Goal: Task Accomplishment & Management: Manage account settings

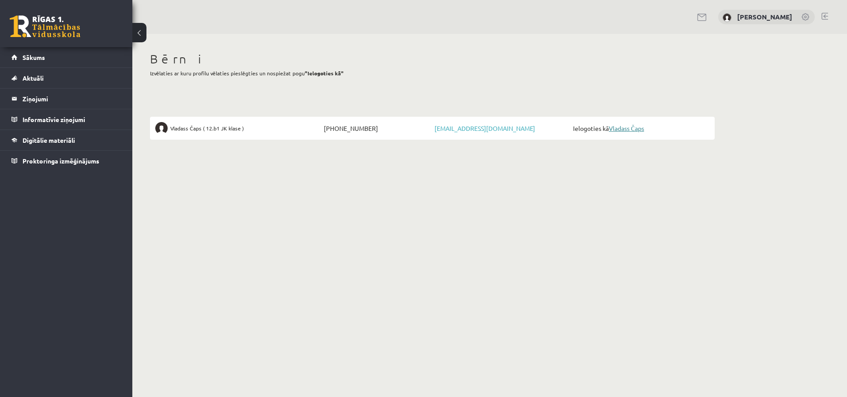
click at [636, 126] on link "Vladass Čaps" at bounding box center [626, 128] width 35 height 8
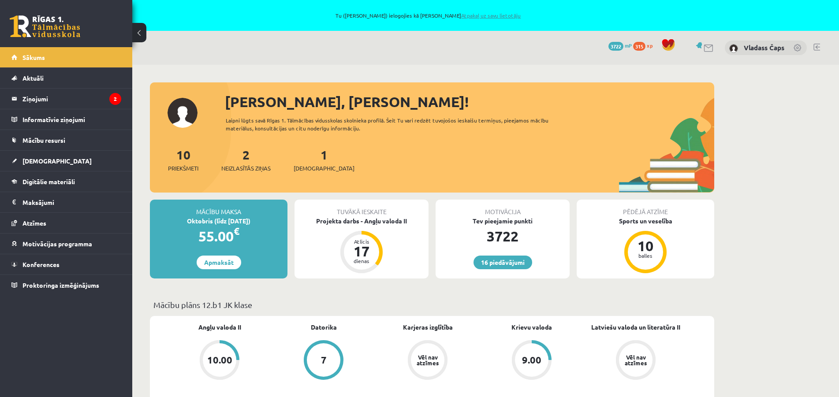
click at [475, 15] on link "Atpakaļ uz savu lietotāju" at bounding box center [491, 15] width 60 height 7
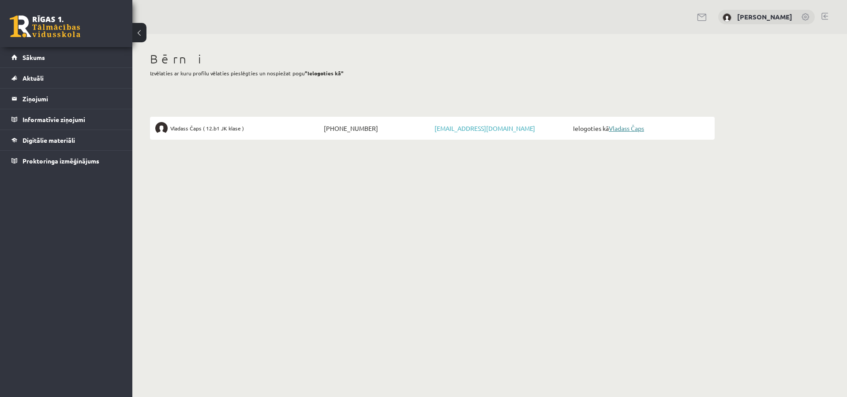
click at [630, 128] on link "Vladass Čaps" at bounding box center [626, 128] width 35 height 8
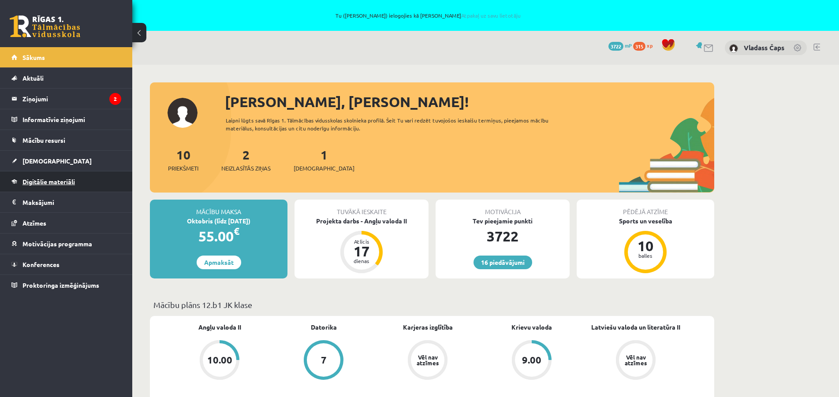
click at [33, 181] on span "Digitālie materiāli" at bounding box center [48, 182] width 52 height 8
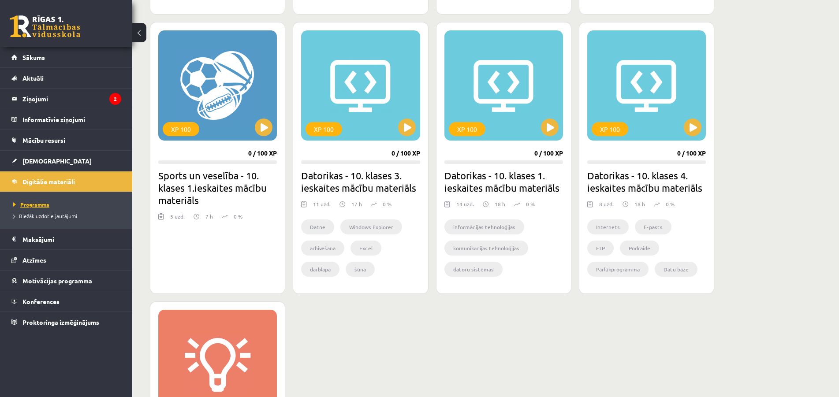
scroll to position [675, 0]
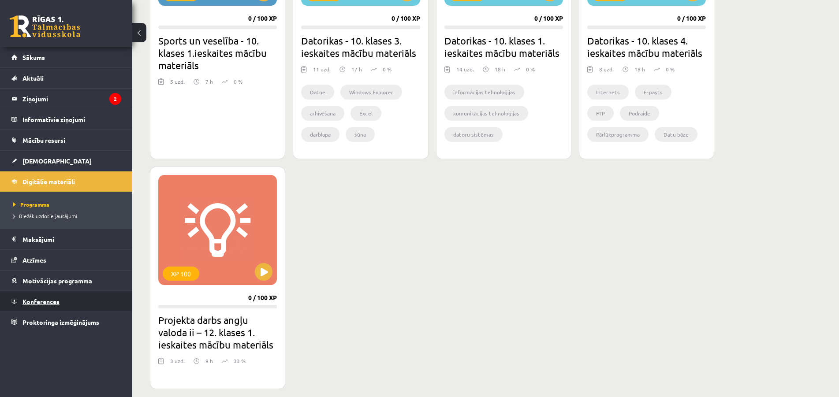
click at [60, 301] on link "Konferences" at bounding box center [66, 302] width 110 height 20
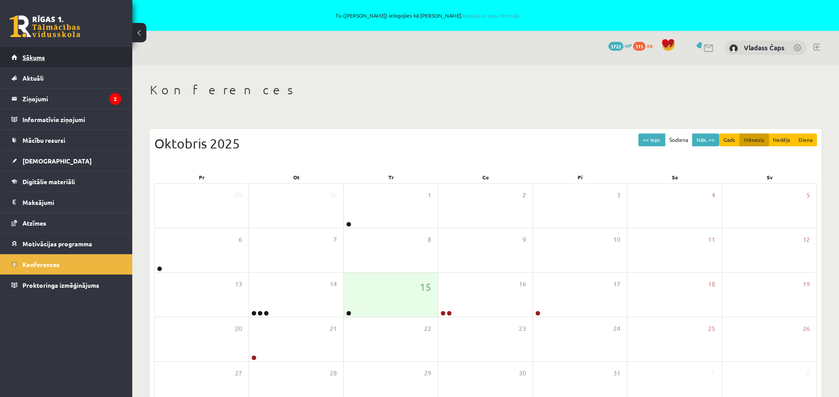
click at [35, 59] on span "Sākums" at bounding box center [33, 57] width 22 height 8
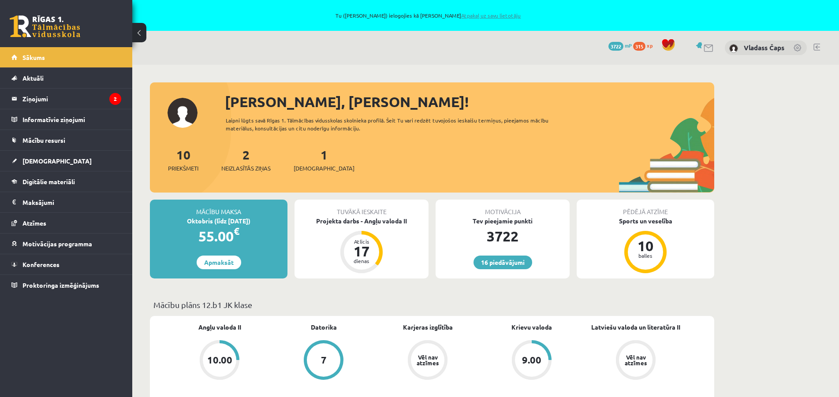
click at [492, 17] on link "Atpakaļ uz savu lietotāju" at bounding box center [491, 15] width 60 height 7
